Goal: Task Accomplishment & Management: Use online tool/utility

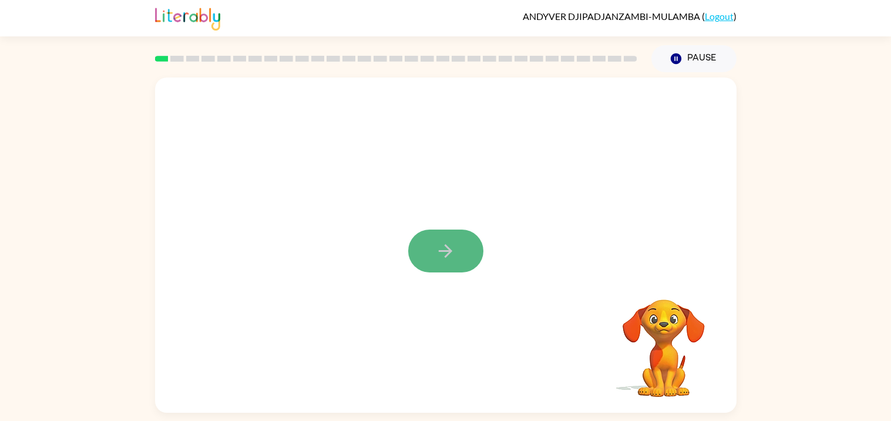
click at [466, 247] on button "button" at bounding box center [445, 251] width 75 height 43
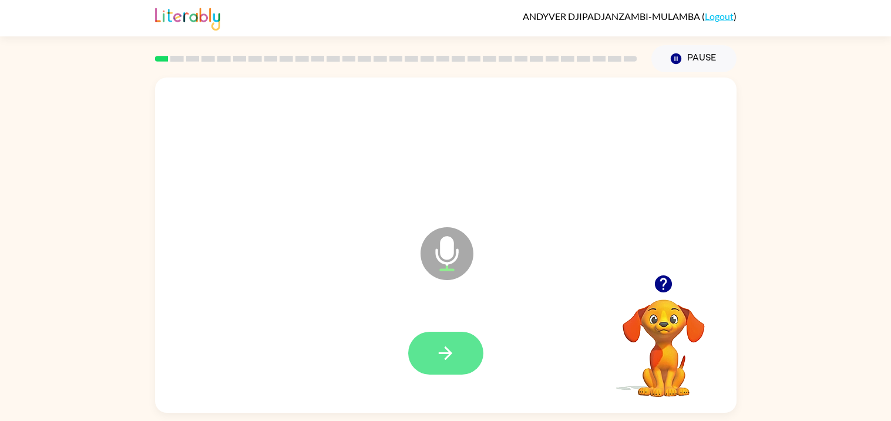
click at [457, 336] on button "button" at bounding box center [445, 353] width 75 height 43
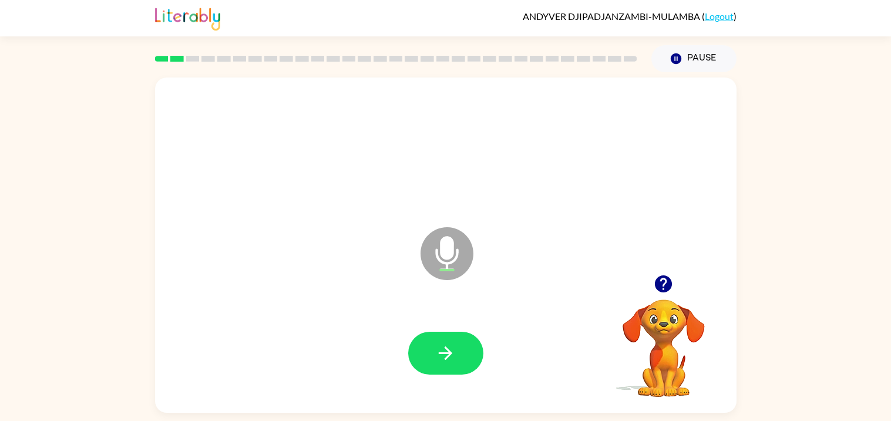
click at [668, 282] on icon "button" at bounding box center [663, 283] width 17 height 17
click at [658, 287] on icon "button" at bounding box center [663, 283] width 17 height 17
click at [456, 357] on button "button" at bounding box center [445, 353] width 75 height 43
click at [439, 353] on icon "button" at bounding box center [446, 353] width 14 height 14
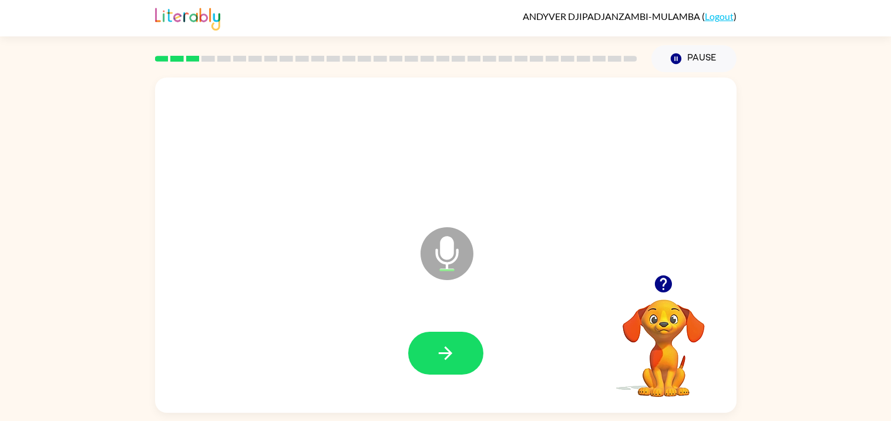
click at [439, 353] on icon "button" at bounding box center [446, 353] width 14 height 14
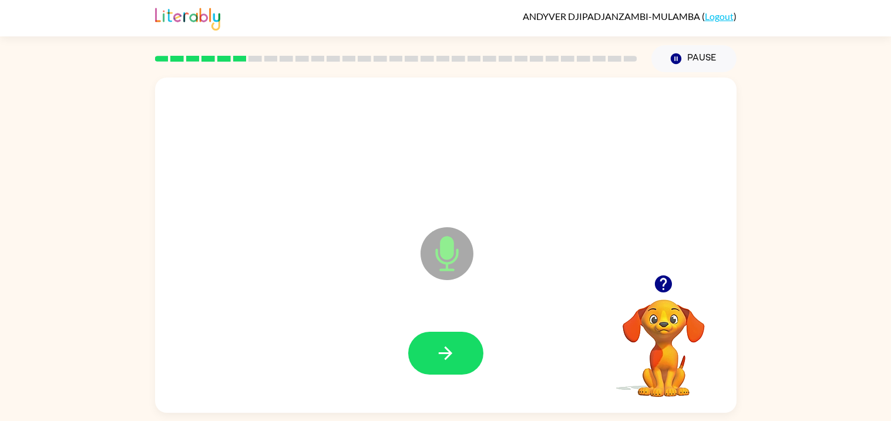
click at [439, 353] on icon "button" at bounding box center [446, 353] width 14 height 14
click at [418, 354] on button "button" at bounding box center [445, 353] width 75 height 43
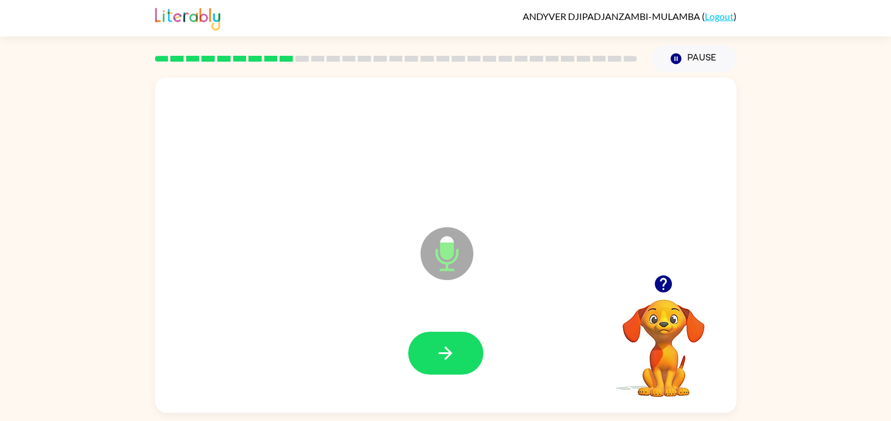
click at [418, 354] on button "button" at bounding box center [445, 353] width 75 height 43
click at [445, 338] on button "button" at bounding box center [445, 353] width 75 height 43
click at [661, 289] on icon "button" at bounding box center [663, 283] width 17 height 17
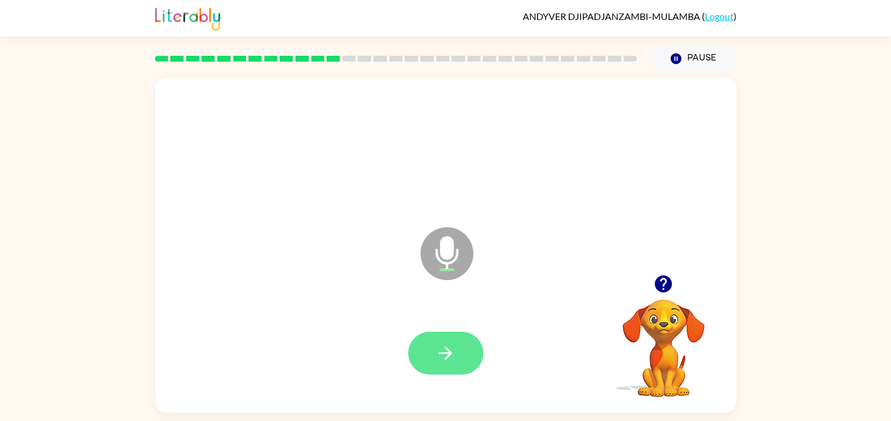
click at [470, 339] on button "button" at bounding box center [445, 353] width 75 height 43
click at [473, 340] on button "button" at bounding box center [445, 353] width 75 height 43
click at [428, 348] on button "button" at bounding box center [445, 353] width 75 height 43
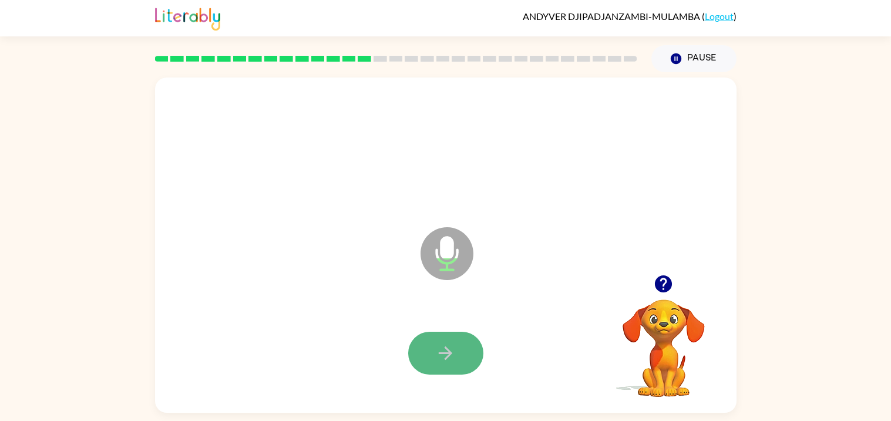
click at [469, 355] on button "button" at bounding box center [445, 353] width 75 height 43
click at [455, 354] on icon "button" at bounding box center [445, 353] width 21 height 21
click at [441, 372] on button "button" at bounding box center [445, 353] width 75 height 43
click at [442, 372] on button "button" at bounding box center [445, 353] width 75 height 43
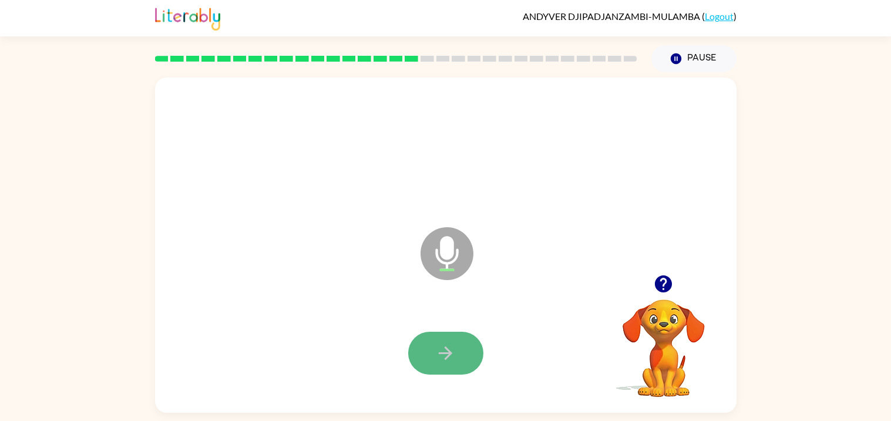
click at [463, 343] on button "button" at bounding box center [445, 353] width 75 height 43
click at [462, 351] on button "button" at bounding box center [445, 353] width 75 height 43
click at [418, 357] on button "button" at bounding box center [445, 353] width 75 height 43
click at [448, 369] on button "button" at bounding box center [445, 353] width 75 height 43
click at [435, 339] on button "button" at bounding box center [445, 353] width 75 height 43
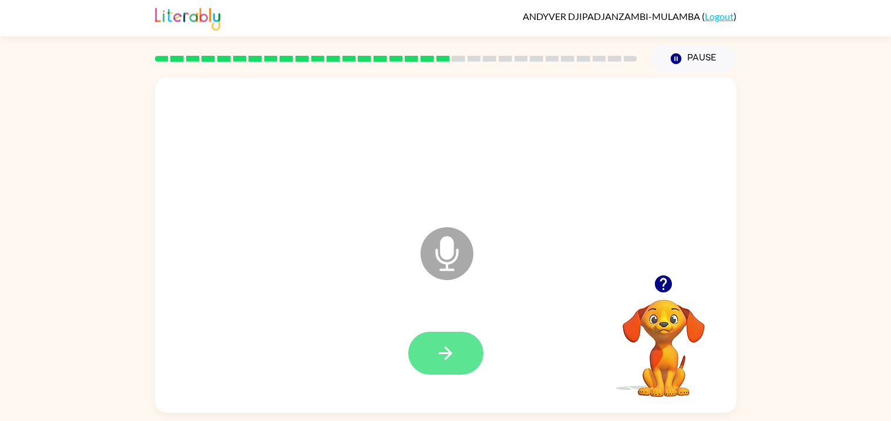
click at [435, 366] on button "button" at bounding box center [445, 353] width 75 height 43
click at [446, 352] on icon "button" at bounding box center [446, 353] width 14 height 14
click at [463, 340] on button "button" at bounding box center [445, 353] width 75 height 43
click at [437, 336] on button "button" at bounding box center [445, 353] width 75 height 43
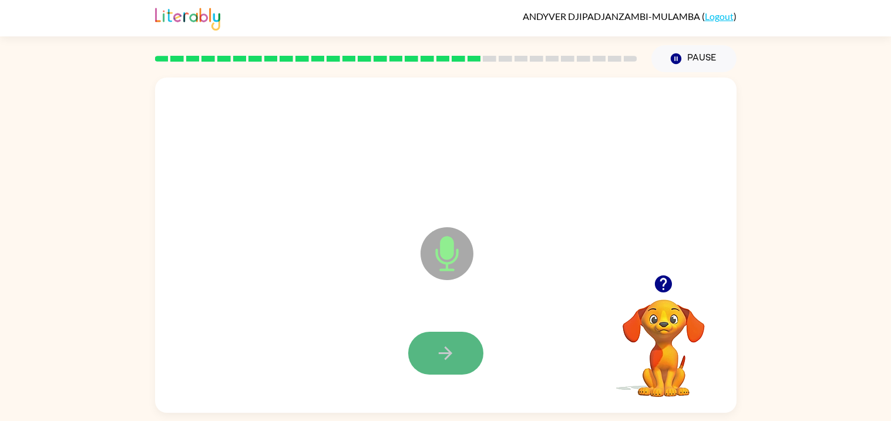
click at [467, 359] on button "button" at bounding box center [445, 353] width 75 height 43
click at [466, 359] on button "button" at bounding box center [445, 353] width 75 height 43
click at [461, 355] on button "button" at bounding box center [445, 353] width 75 height 43
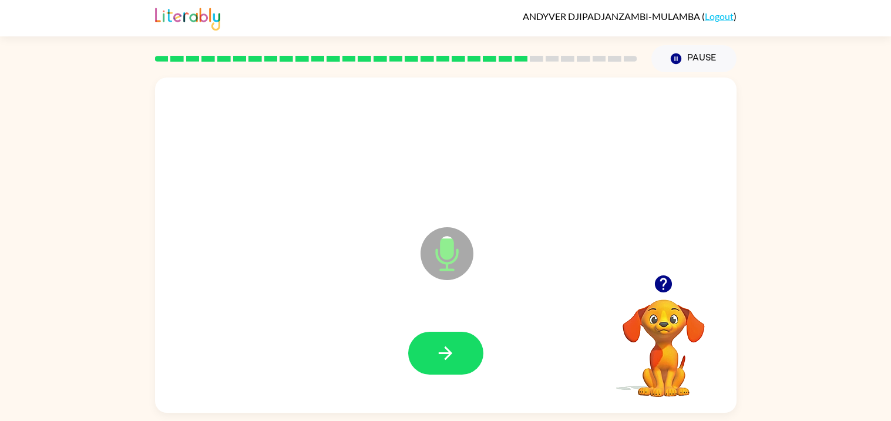
click at [461, 355] on button "button" at bounding box center [445, 353] width 75 height 43
click at [451, 346] on icon "button" at bounding box center [445, 353] width 21 height 21
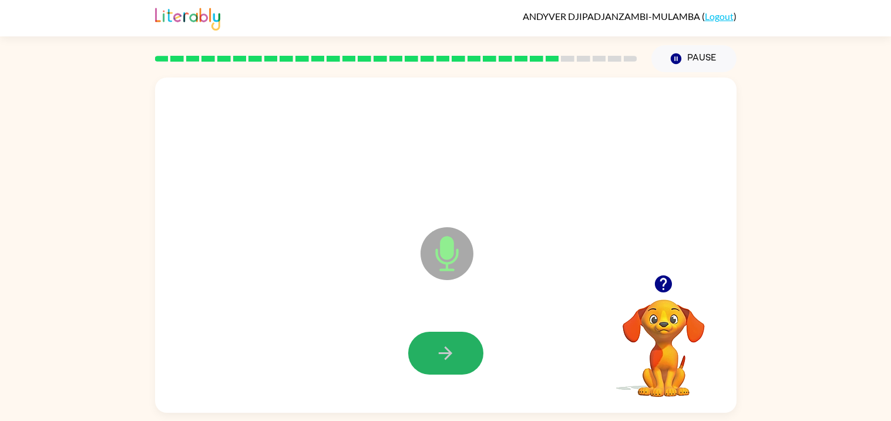
click at [451, 346] on icon "button" at bounding box center [445, 353] width 21 height 21
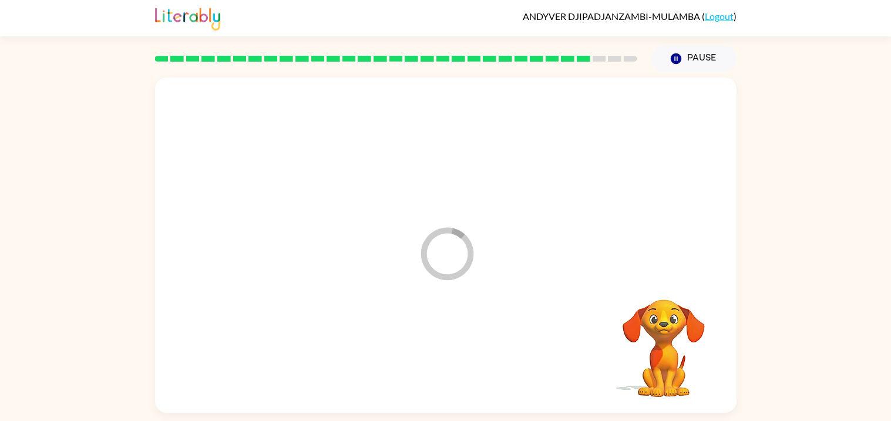
click at [451, 346] on div at bounding box center [446, 353] width 558 height 96
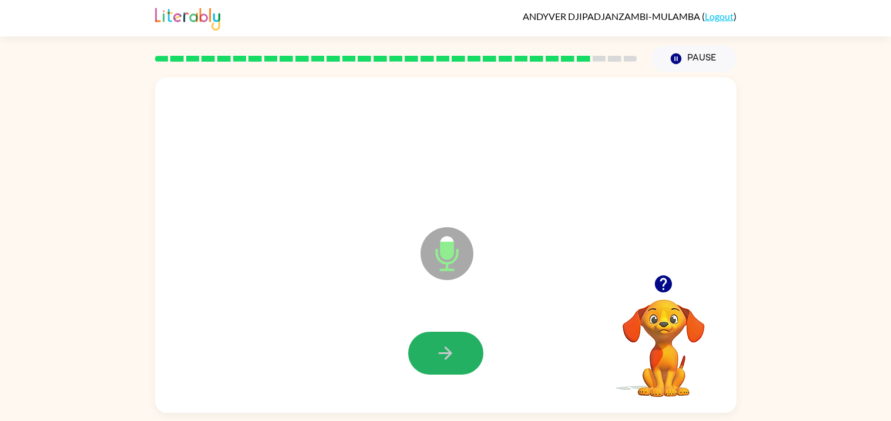
click at [451, 346] on icon "button" at bounding box center [445, 353] width 21 height 21
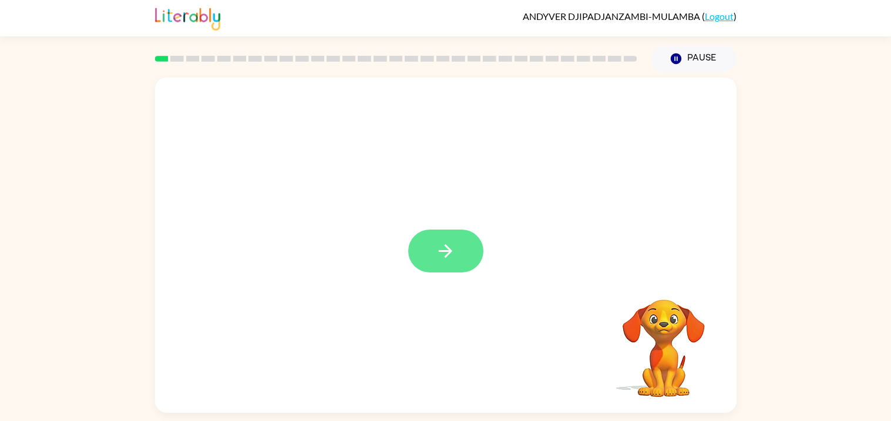
click at [426, 247] on button "button" at bounding box center [445, 251] width 75 height 43
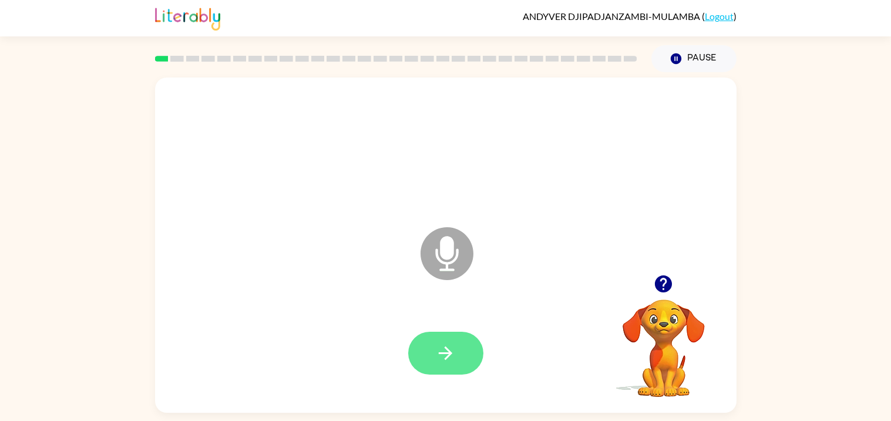
click at [455, 343] on icon "button" at bounding box center [445, 353] width 21 height 21
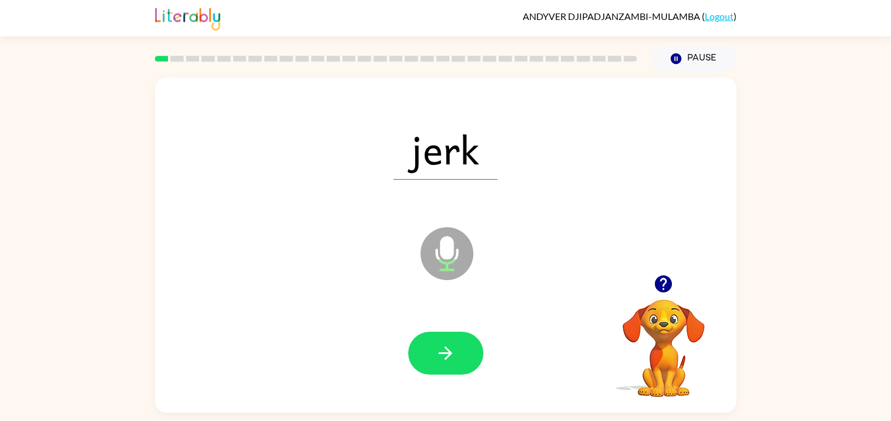
click at [455, 343] on icon "button" at bounding box center [445, 353] width 21 height 21
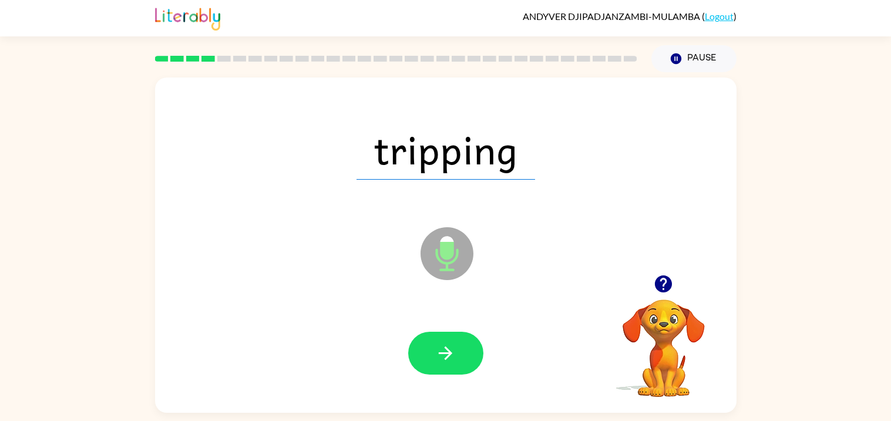
click at [455, 343] on icon "button" at bounding box center [445, 353] width 21 height 21
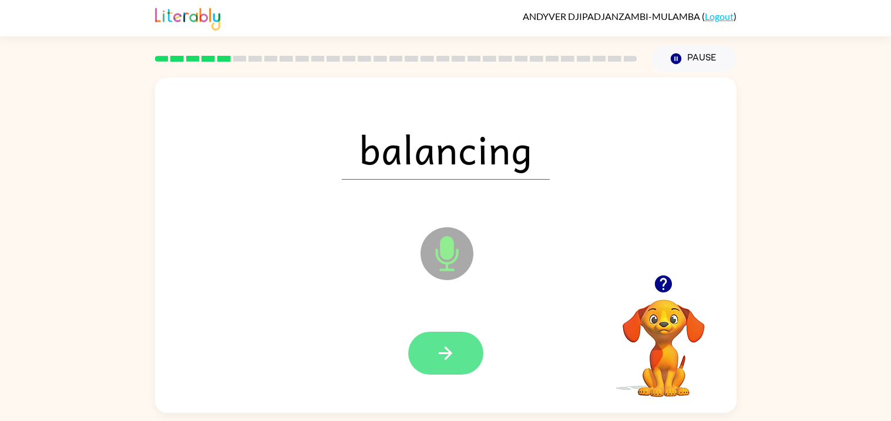
click at [446, 338] on button "button" at bounding box center [445, 353] width 75 height 43
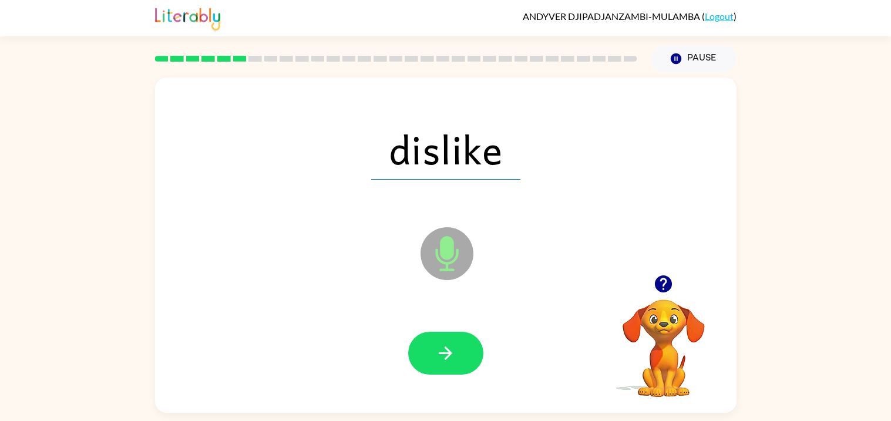
click at [370, 378] on div at bounding box center [446, 353] width 558 height 96
click at [420, 359] on button "button" at bounding box center [445, 353] width 75 height 43
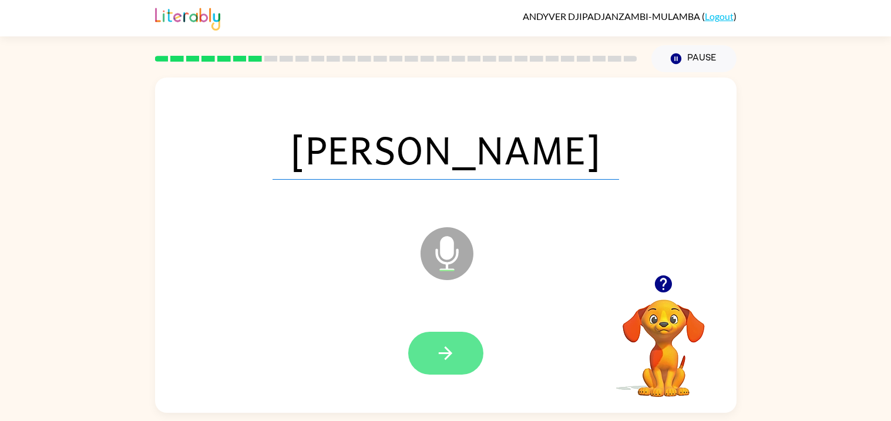
click at [450, 355] on icon "button" at bounding box center [446, 353] width 14 height 14
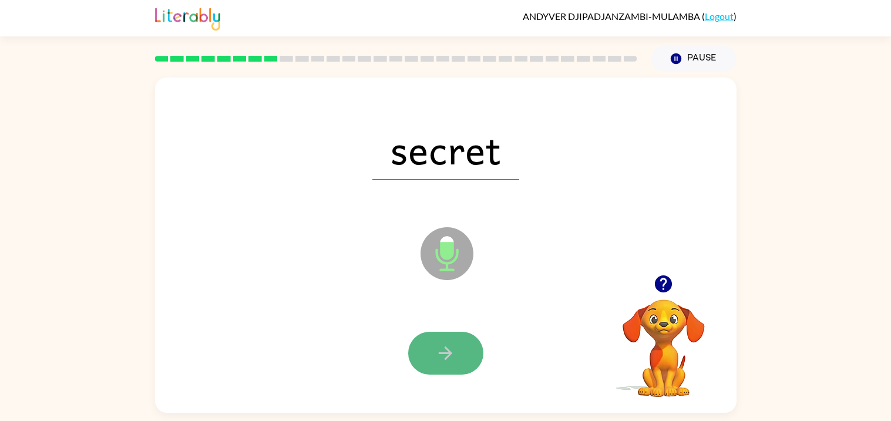
click at [450, 353] on icon "button" at bounding box center [446, 353] width 14 height 14
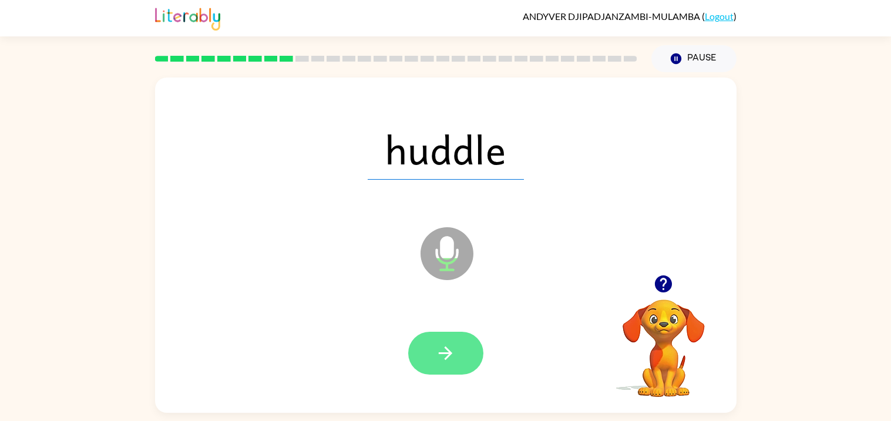
click at [450, 352] on icon "button" at bounding box center [446, 353] width 14 height 14
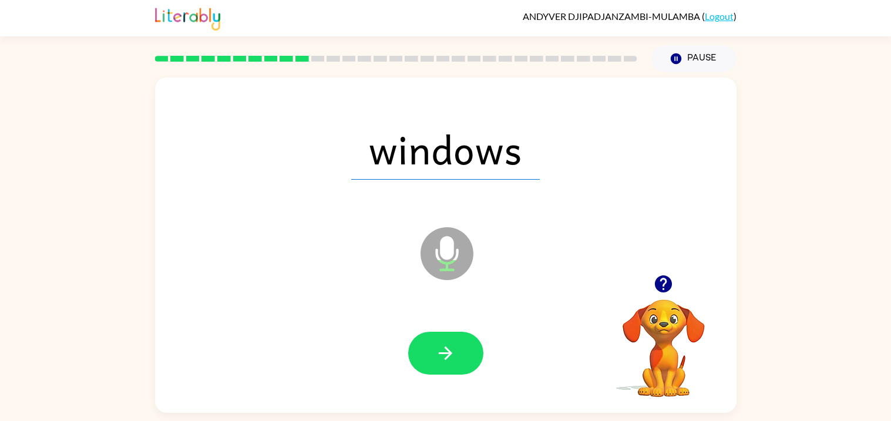
click at [450, 352] on icon "button" at bounding box center [446, 353] width 14 height 14
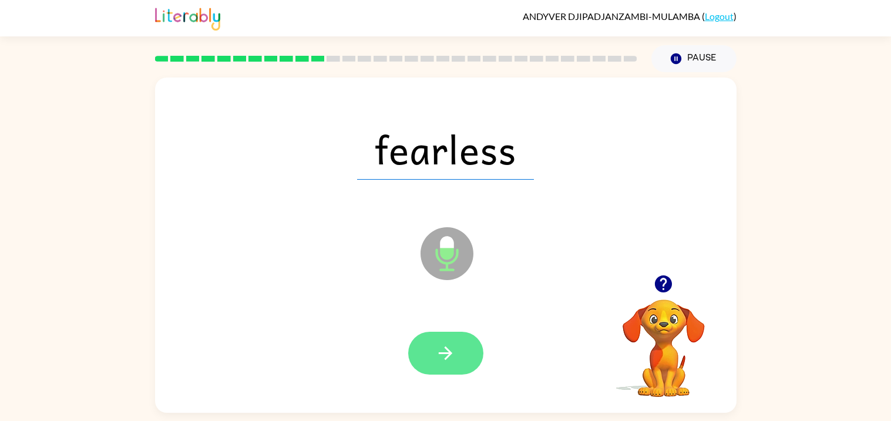
click at [446, 346] on icon "button" at bounding box center [445, 353] width 21 height 21
click at [447, 348] on icon "button" at bounding box center [445, 353] width 21 height 21
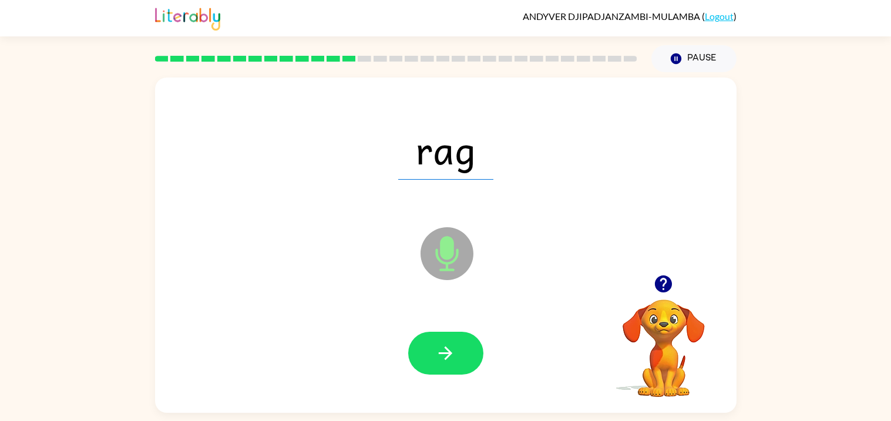
click at [447, 348] on icon "button" at bounding box center [445, 353] width 21 height 21
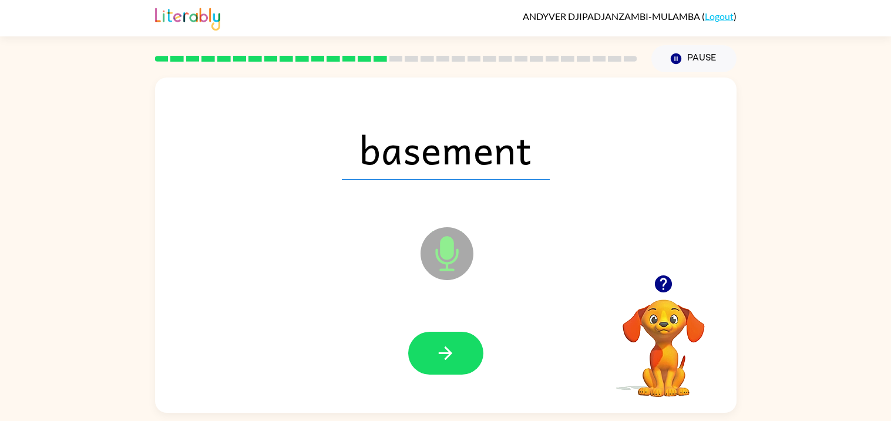
click at [447, 348] on icon "button" at bounding box center [445, 353] width 21 height 21
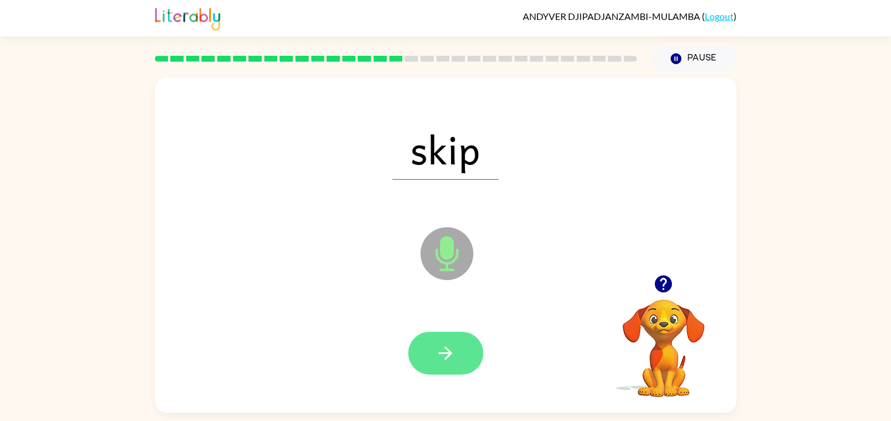
click at [447, 347] on icon "button" at bounding box center [445, 353] width 21 height 21
click at [448, 348] on icon "button" at bounding box center [445, 353] width 21 height 21
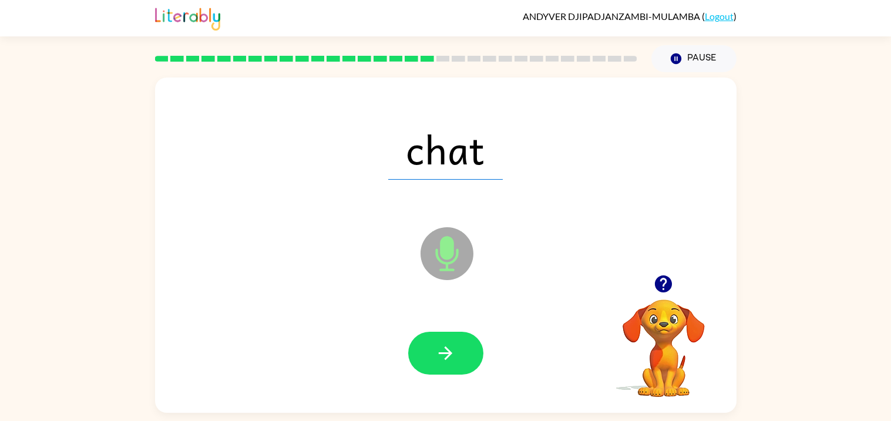
click at [448, 348] on icon "button" at bounding box center [445, 353] width 21 height 21
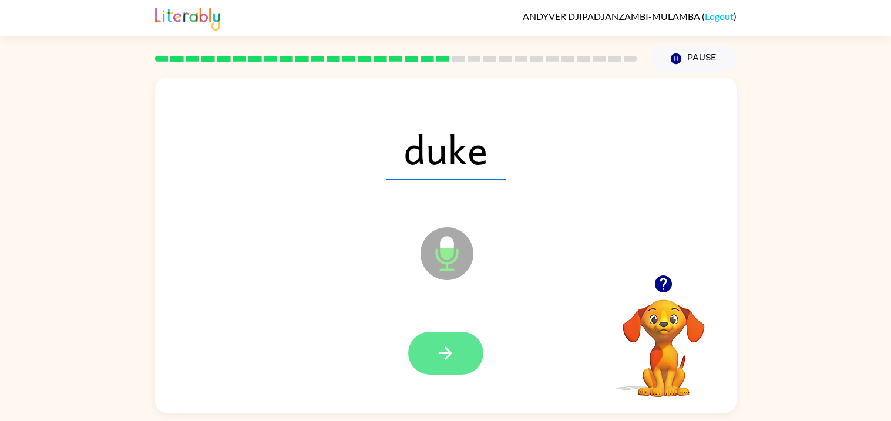
click at [448, 346] on icon "button" at bounding box center [445, 353] width 21 height 21
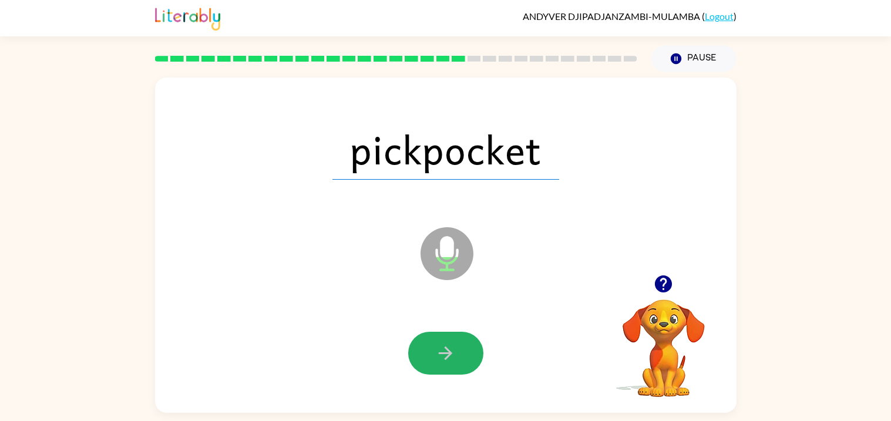
click at [448, 346] on icon "button" at bounding box center [445, 353] width 21 height 21
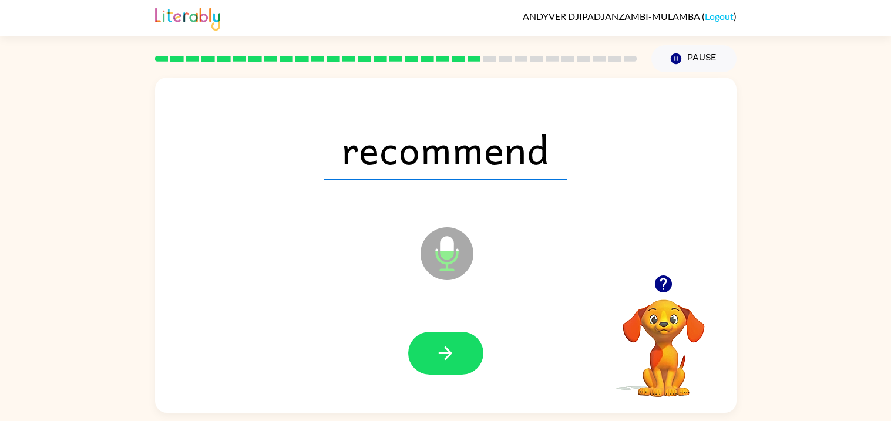
click at [448, 346] on icon "button" at bounding box center [445, 353] width 21 height 21
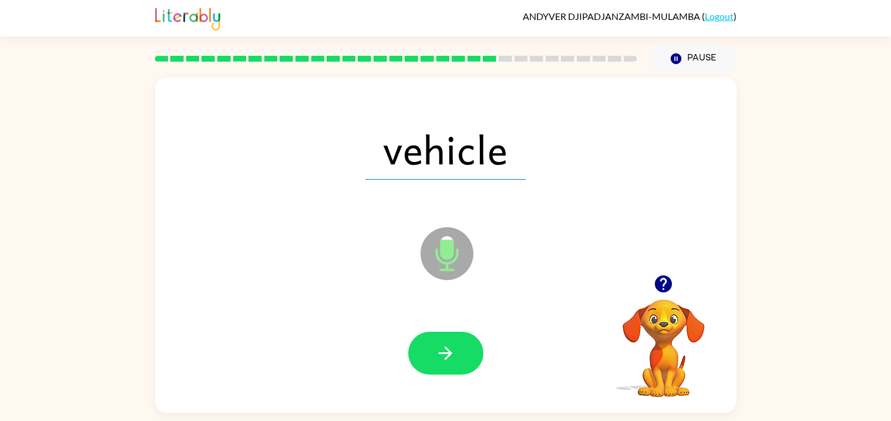
click at [448, 346] on icon "button" at bounding box center [445, 353] width 21 height 21
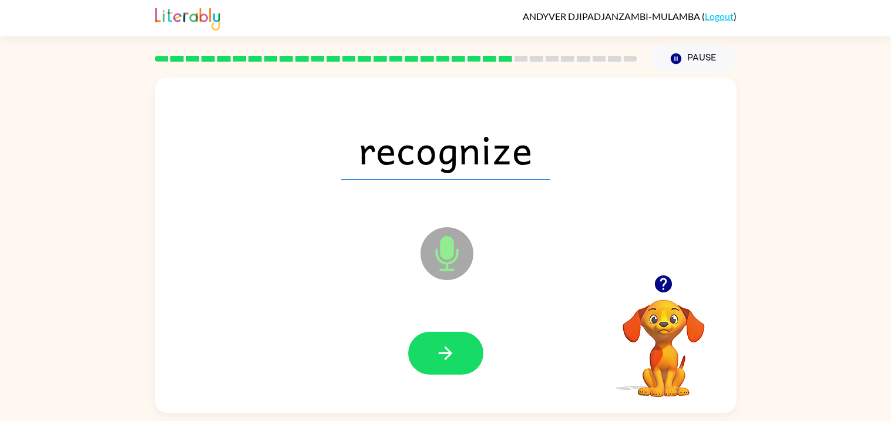
click at [448, 346] on icon "button" at bounding box center [445, 353] width 21 height 21
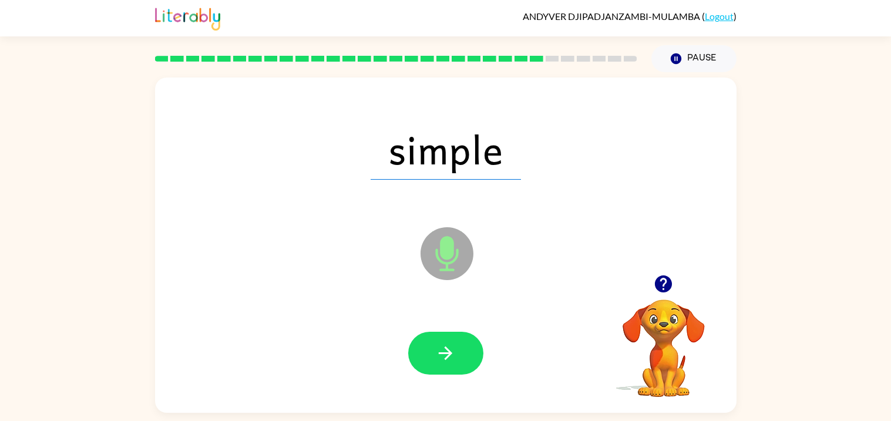
click at [448, 346] on icon "button" at bounding box center [445, 353] width 21 height 21
click at [447, 347] on icon "button" at bounding box center [445, 353] width 21 height 21
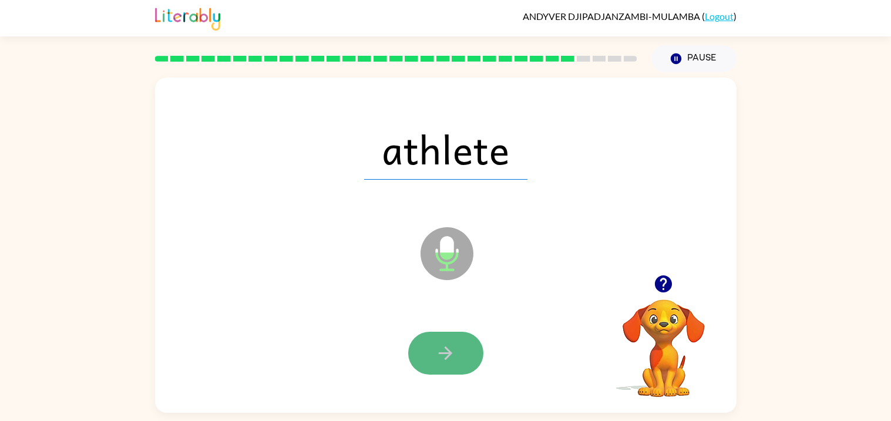
click at [463, 335] on button "button" at bounding box center [445, 353] width 75 height 43
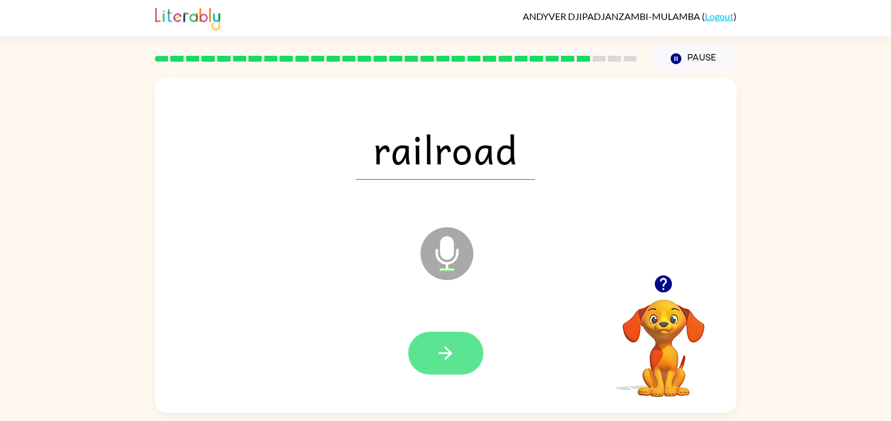
click at [460, 339] on button "button" at bounding box center [445, 353] width 75 height 43
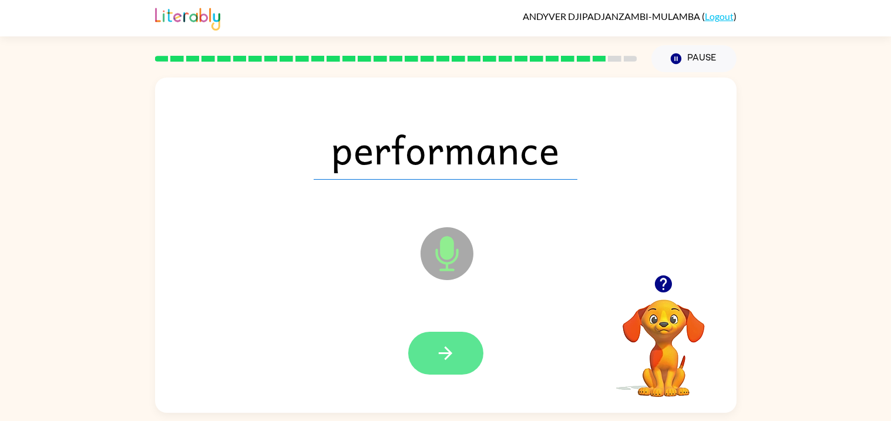
click at [460, 339] on button "button" at bounding box center [445, 353] width 75 height 43
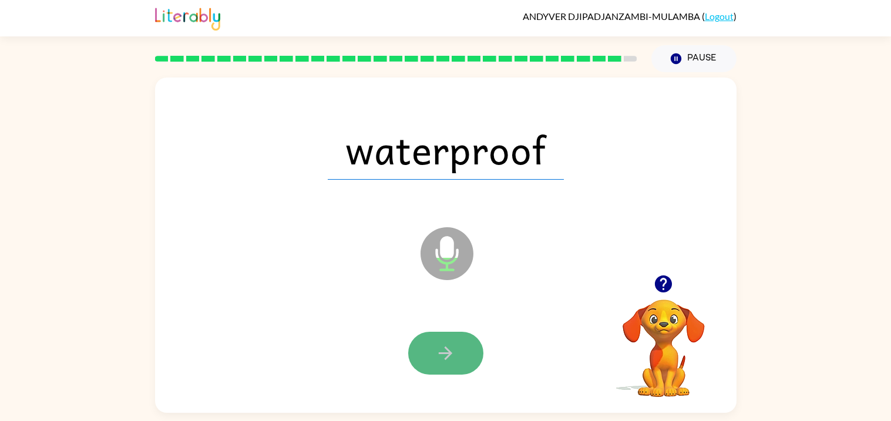
click at [439, 360] on icon "button" at bounding box center [445, 353] width 21 height 21
